Goal: Information Seeking & Learning: Learn about a topic

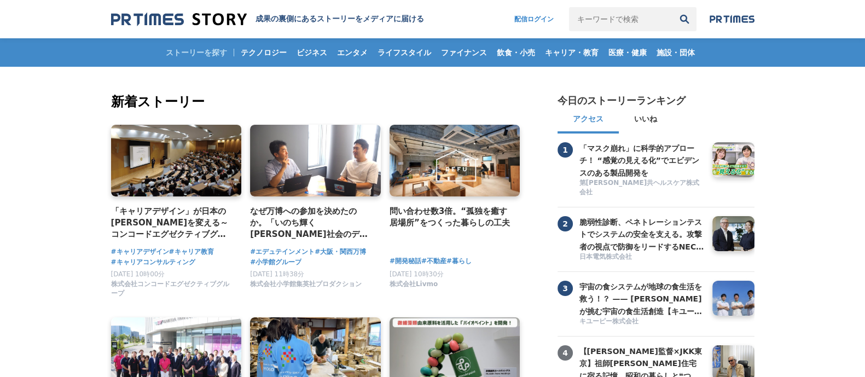
click at [602, 23] on input "キーワードで検索" at bounding box center [620, 19] width 103 height 24
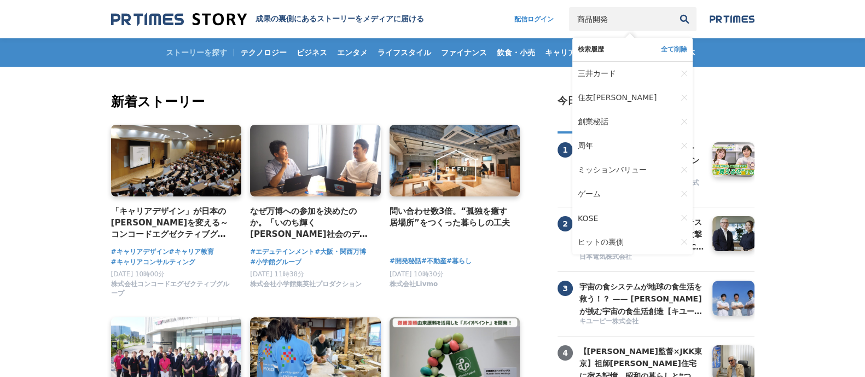
type input "商品開発"
click at [672, 7] on button "検索" at bounding box center [684, 19] width 24 height 24
